Goal: Information Seeking & Learning: Check status

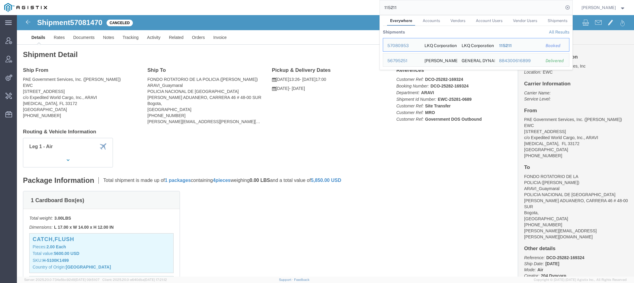
drag, startPoint x: 400, startPoint y: 8, endPoint x: 299, endPoint y: 5, distance: 101.1
click at [380, 5] on input "115211" at bounding box center [471, 7] width 183 height 14
paste input "57067918"
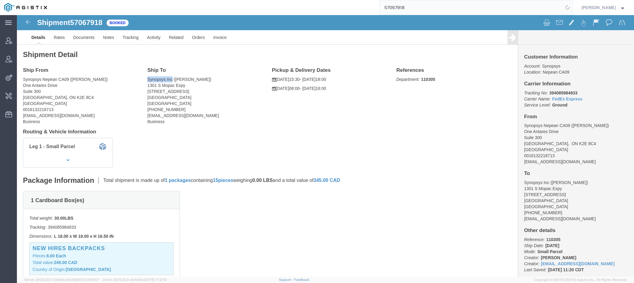
drag, startPoint x: 131, startPoint y: 64, endPoint x: 156, endPoint y: 62, distance: 25.1
click address "Synopsys Inc (Zoe Kouretas) 1301 S Mopac Expy Building 4, Suite 200 Austin, TX …"
copy address "Synopsys Inc"
drag, startPoint x: 131, startPoint y: 69, endPoint x: 170, endPoint y: 68, distance: 38.3
click address "Synopsys Inc (Zoe Kouretas) 1301 S Mopac Expy Building 4, Suite 200 Austin, TX …"
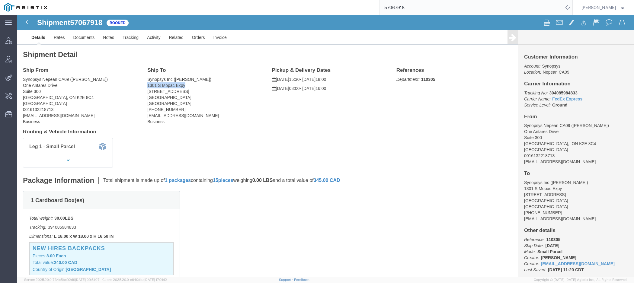
copy address "1301 S Mopac Expy"
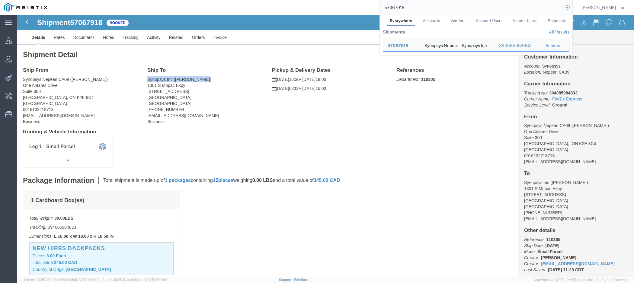
drag, startPoint x: 130, startPoint y: 62, endPoint x: 188, endPoint y: 62, distance: 58.2
click div "Ship To Synopsys Inc (Zoe Kouretas) 1301 S Mopac Expy Building 4, Suite 200 Aus…"
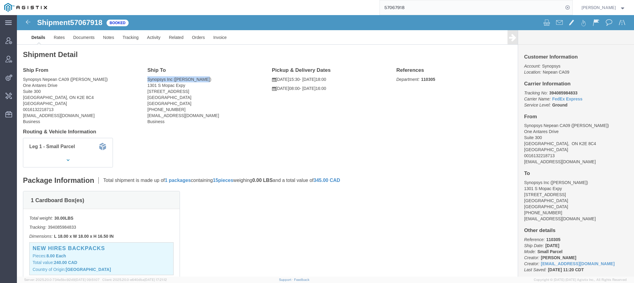
click address "Synopsys Inc (Zoe Kouretas) 1301 S Mopac Expy Building 4, Suite 200 Austin, TX …"
drag, startPoint x: 131, startPoint y: 64, endPoint x: 156, endPoint y: 64, distance: 24.4
click address "Synopsys Inc (Zoe Kouretas) 1301 S Mopac Expy Building 4, Suite 200 Austin, TX …"
copy address "Synopsys Inc"
click address "Synopsys Inc (Zoe Kouretas) 1301 S Mopac Expy Building 4, Suite 200 Austin, TX …"
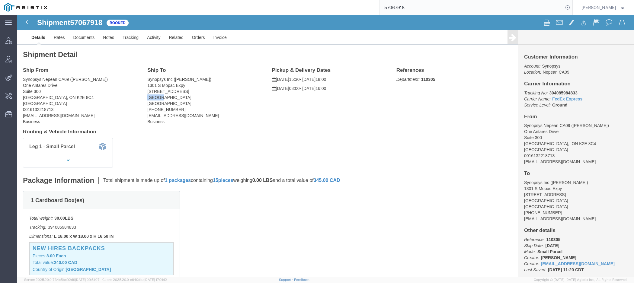
click address "Synopsys Inc (Zoe Kouretas) 1301 S Mopac Expy Building 4, Suite 200 Austin, TX …"
copy address "Austin"
click address "Synopsys Inc (Zoe Kouretas) 1301 S Mopac Expy Building 4, Suite 200 Austin, TX …"
copy address "Austin, TX"
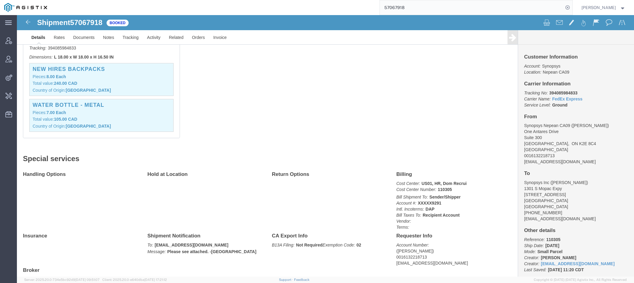
scroll to position [179, 0]
click at [394, 7] on input "57067918" at bounding box center [471, 7] width 183 height 14
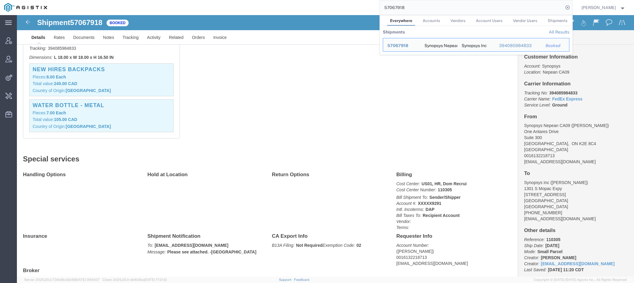
click at [394, 7] on input "57067918" at bounding box center [471, 7] width 183 height 14
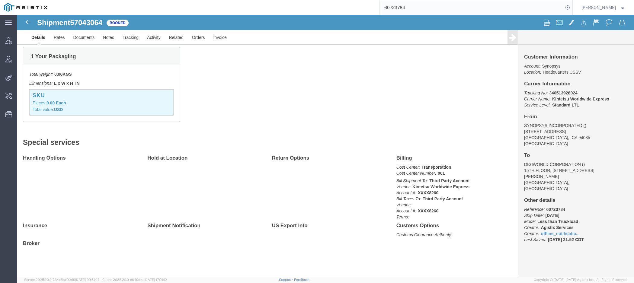
scroll to position [106, 0]
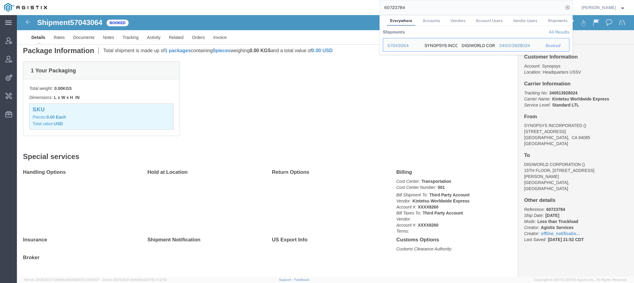
drag, startPoint x: 417, startPoint y: 8, endPoint x: 329, endPoint y: 8, distance: 87.5
click at [380, 8] on input "60723784" at bounding box center [471, 7] width 183 height 14
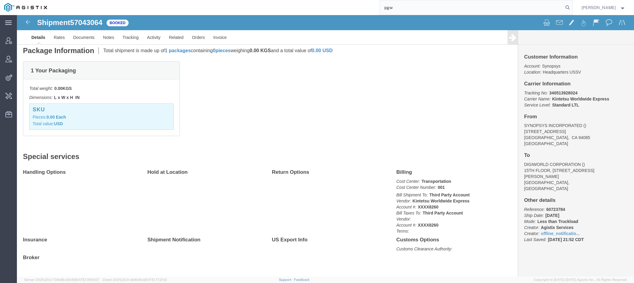
type input "pgw"
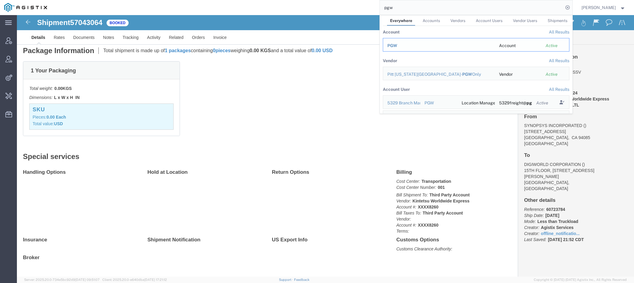
drag, startPoint x: 396, startPoint y: 48, endPoint x: 379, endPoint y: 33, distance: 22.9
click at [396, 48] on span "PGW" at bounding box center [392, 45] width 10 height 5
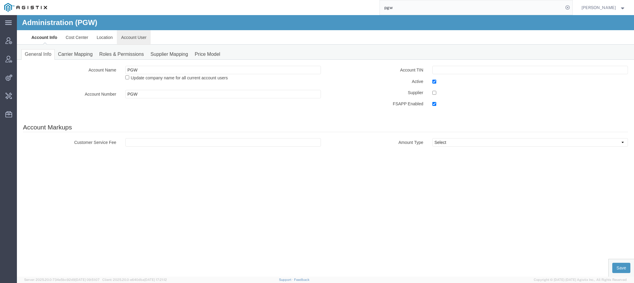
click at [137, 36] on link "Account User" at bounding box center [134, 37] width 34 height 14
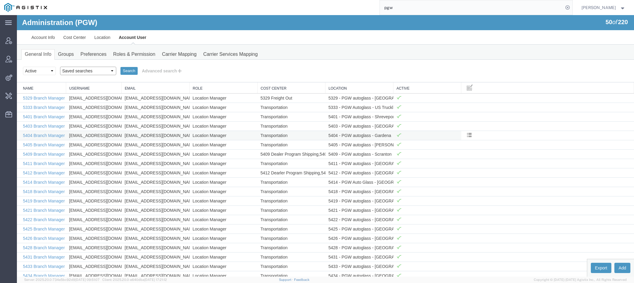
select select "Offline user"
click option "Offline user" at bounding box center [17, 15] width 0 height 0
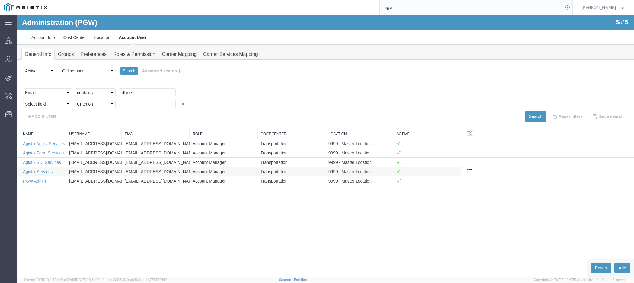
click at [40, 167] on td "Agistix Services" at bounding box center [41, 171] width 49 height 9
click at [40, 168] on td "Agistix Services" at bounding box center [41, 171] width 49 height 9
click at [40, 169] on link "Agistix Services" at bounding box center [38, 171] width 30 height 5
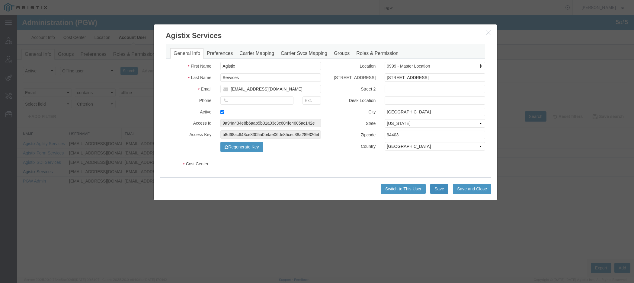
select select "COSTCENTER"
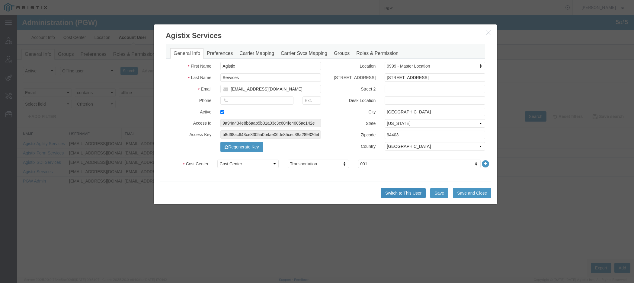
click at [416, 193] on button "Switch to This User" at bounding box center [403, 193] width 45 height 10
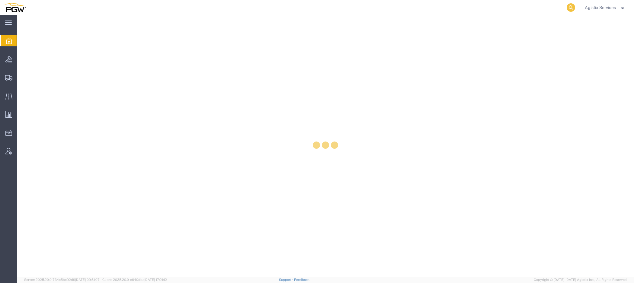
click at [570, 3] on icon at bounding box center [570, 7] width 8 height 8
paste input "57083585"
type input "57083585"
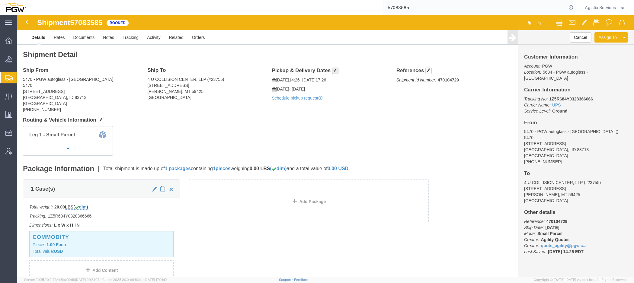
click span "button"
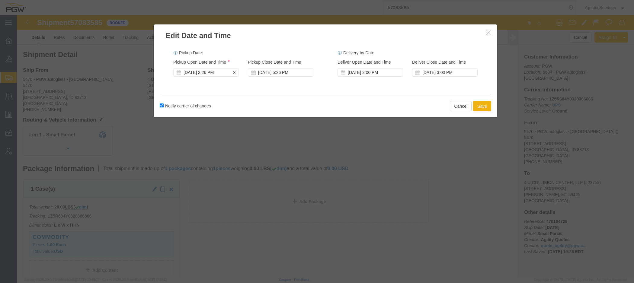
click div "[DATE] 2:26 PM"
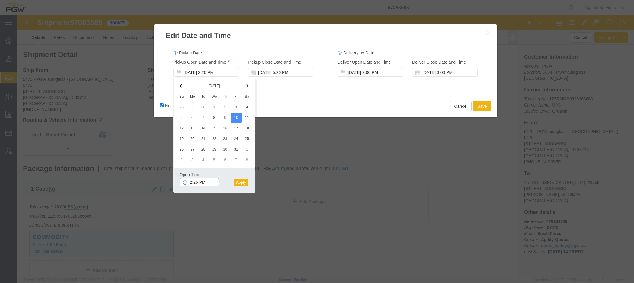
click input "2:26 PM"
type input "10:00 Am"
click button "Apply"
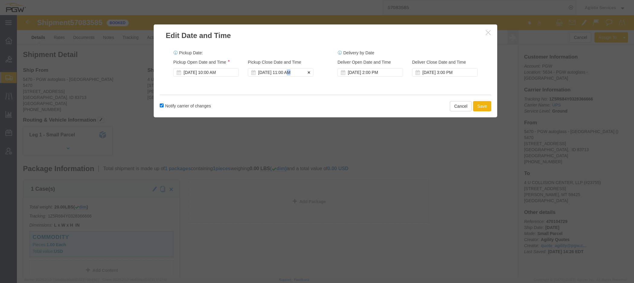
click div "[DATE] 11:00 AM"
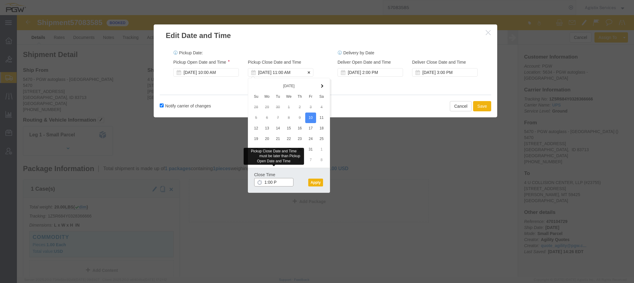
type input "1:00 PM"
click button "Apply"
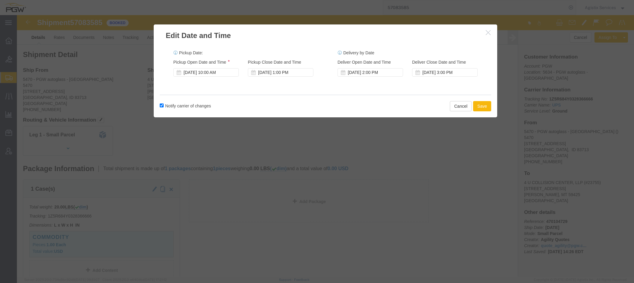
click button "Save"
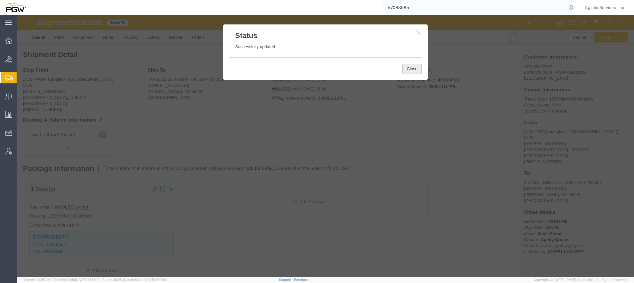
click button "Close"
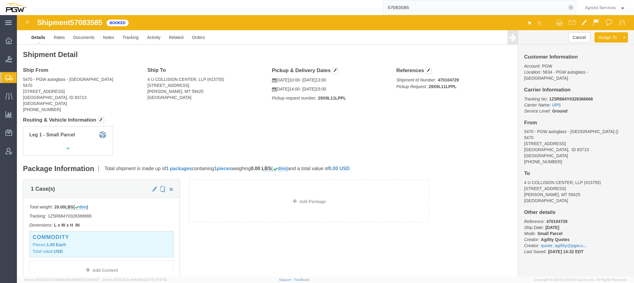
click at [590, 7] on span "Agistix Services" at bounding box center [600, 7] width 31 height 7
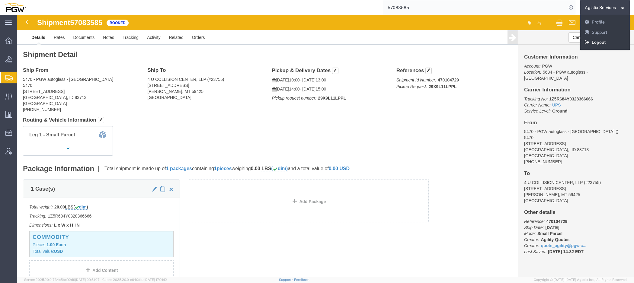
click at [590, 45] on link "Logout" at bounding box center [605, 42] width 50 height 10
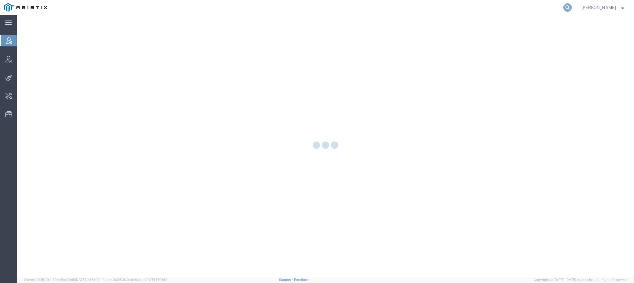
click at [570, 8] on icon at bounding box center [567, 7] width 8 height 8
paste input "57082367"
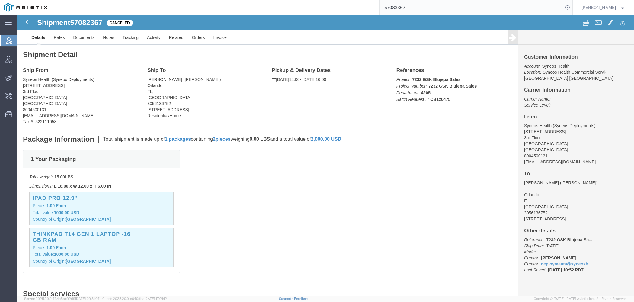
click b "CB120475"
copy b "CB120475"
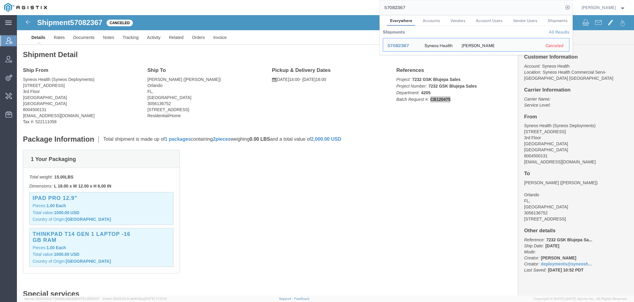
drag, startPoint x: 410, startPoint y: 9, endPoint x: 319, endPoint y: 4, distance: 91.3
click at [380, 1] on input "57082367" at bounding box center [471, 7] width 183 height 14
paste input "CB120475"
click at [550, 23] on span "Shipments" at bounding box center [557, 20] width 20 height 5
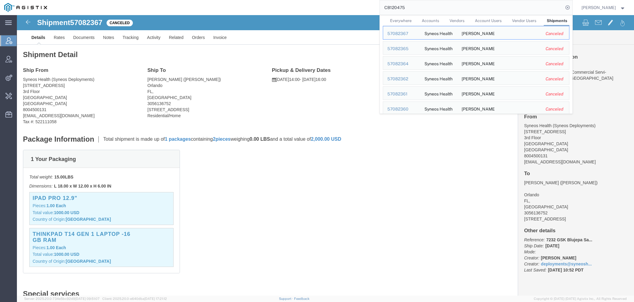
drag, startPoint x: 413, startPoint y: 8, endPoint x: 316, endPoint y: 4, distance: 97.6
click at [380, 4] on input "CB120475" at bounding box center [471, 7] width 183 height 14
paste input "kasey.burgan@syneoshealth.com"
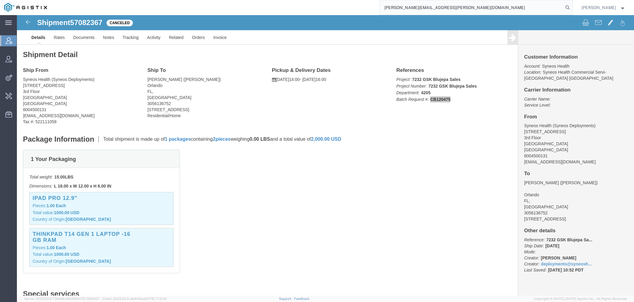
type input "kasey.burgan@syneoshealth.com"
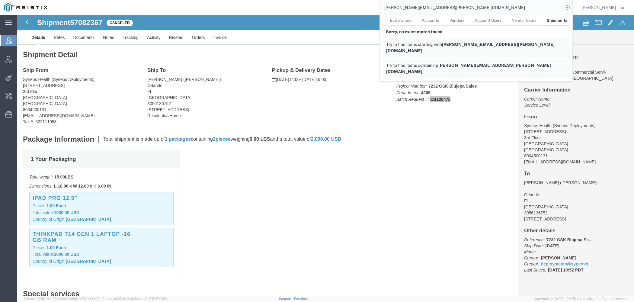
click at [403, 22] on span "Everywhere" at bounding box center [400, 20] width 21 height 5
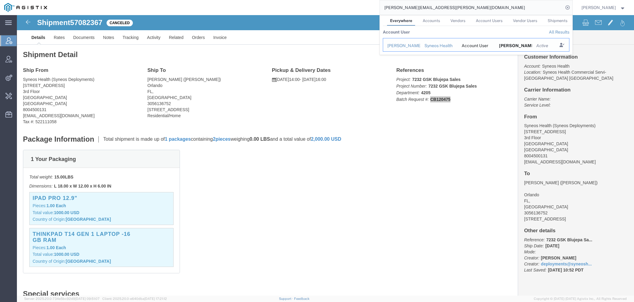
click at [403, 45] on div "Kasey Burgan" at bounding box center [401, 46] width 29 height 6
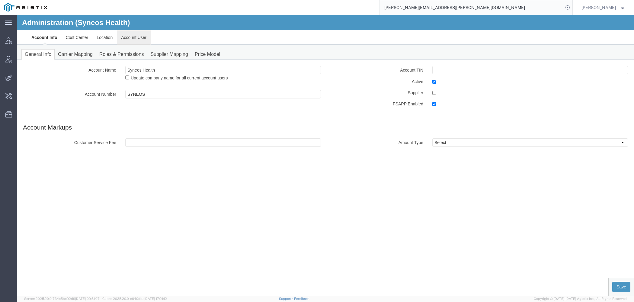
click at [140, 40] on link "Account User" at bounding box center [134, 37] width 34 height 14
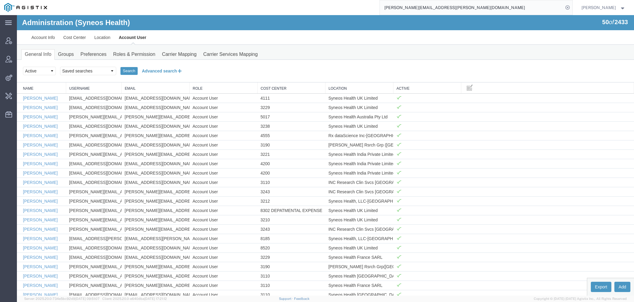
click at [175, 67] on button "Advanced search" at bounding box center [162, 71] width 49 height 10
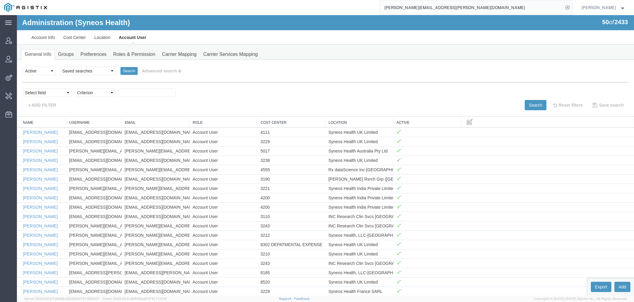
click at [65, 88] on div "personName Name ../../common/searchCriteriaString.xml userName Username ../../c…" at bounding box center [325, 96] width 605 height 28
select select "email"
click option "Email" at bounding box center [17, 15] width 0 height 0
select select "contains"
click option "contains" at bounding box center [17, 15] width 0 height 0
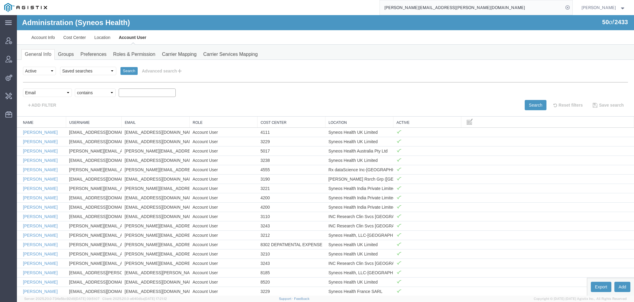
paste input "kasey.burgan@syneoshealth.com"
type input "kasey.burgan@syneoshealth.com"
click at [531, 102] on button "Search" at bounding box center [536, 105] width 22 height 10
